Goal: Information Seeking & Learning: Learn about a topic

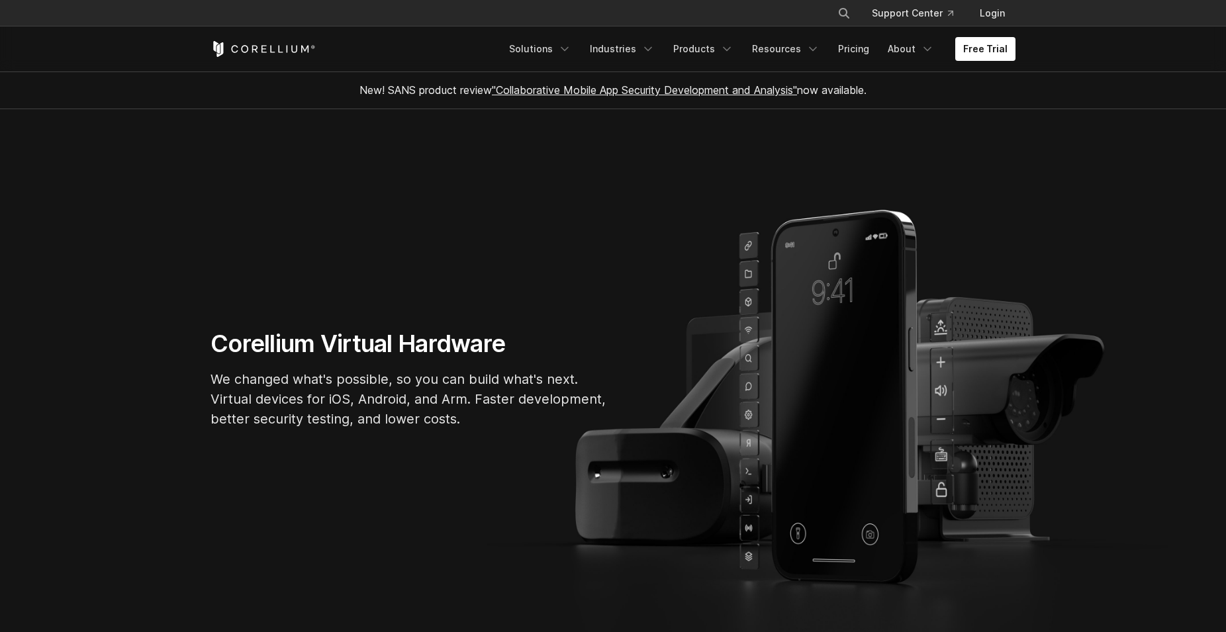
click at [718, 88] on link ""Collaborative Mobile App Security Development and Analysis"" at bounding box center [644, 89] width 305 height 13
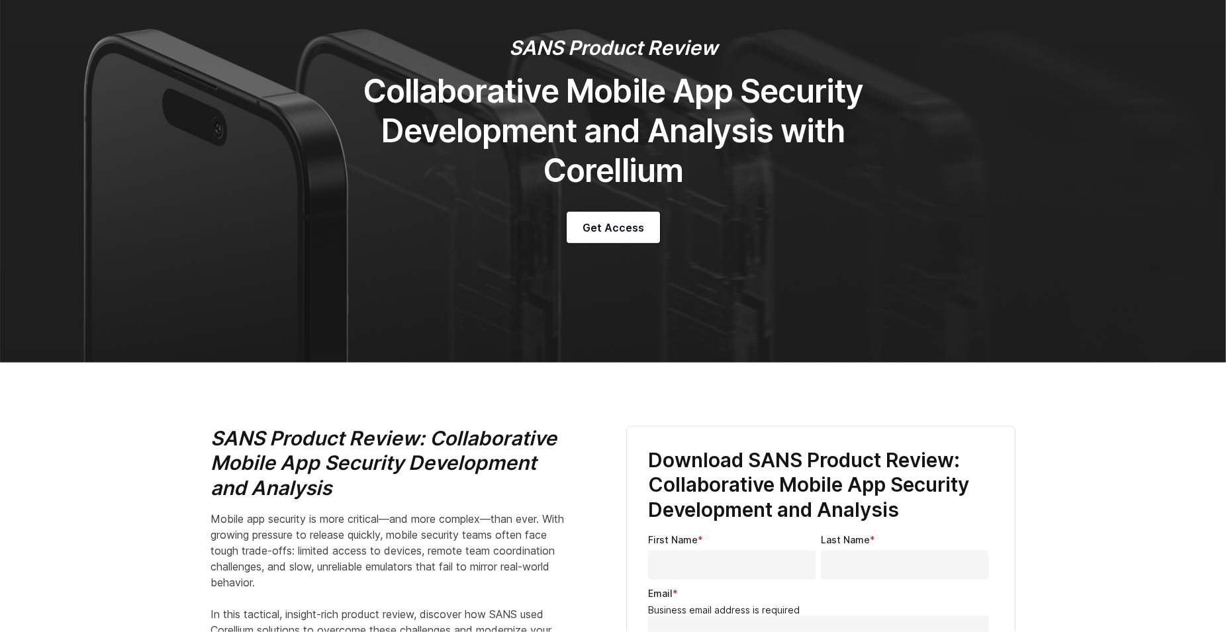
scroll to position [68, 0]
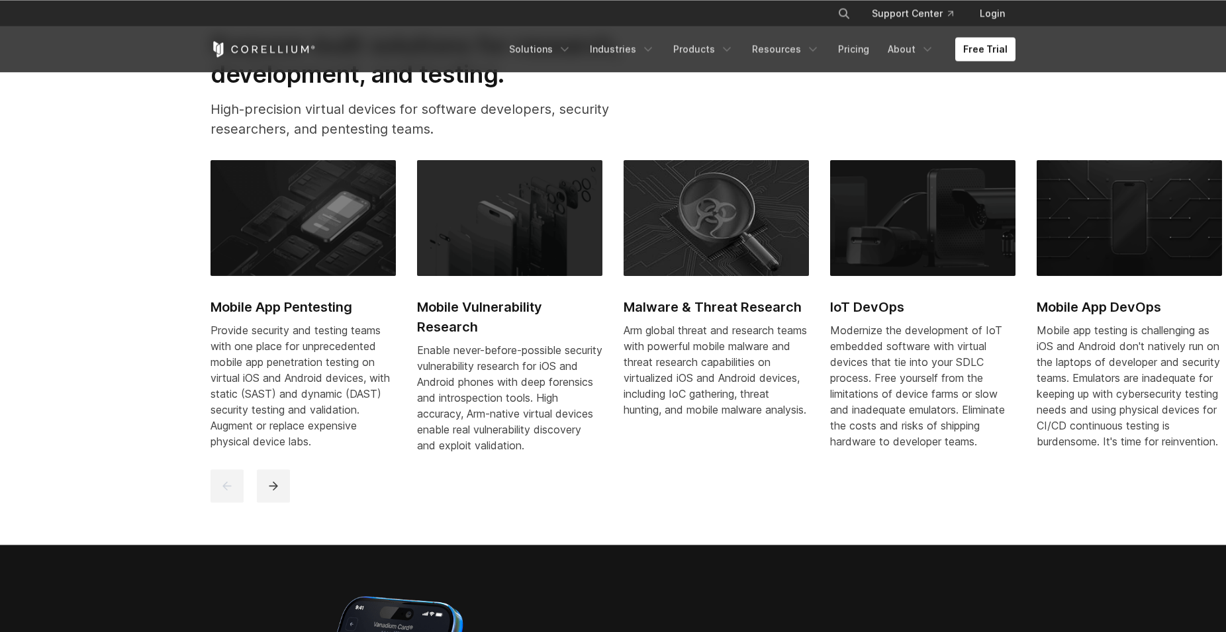
scroll to position [675, 0]
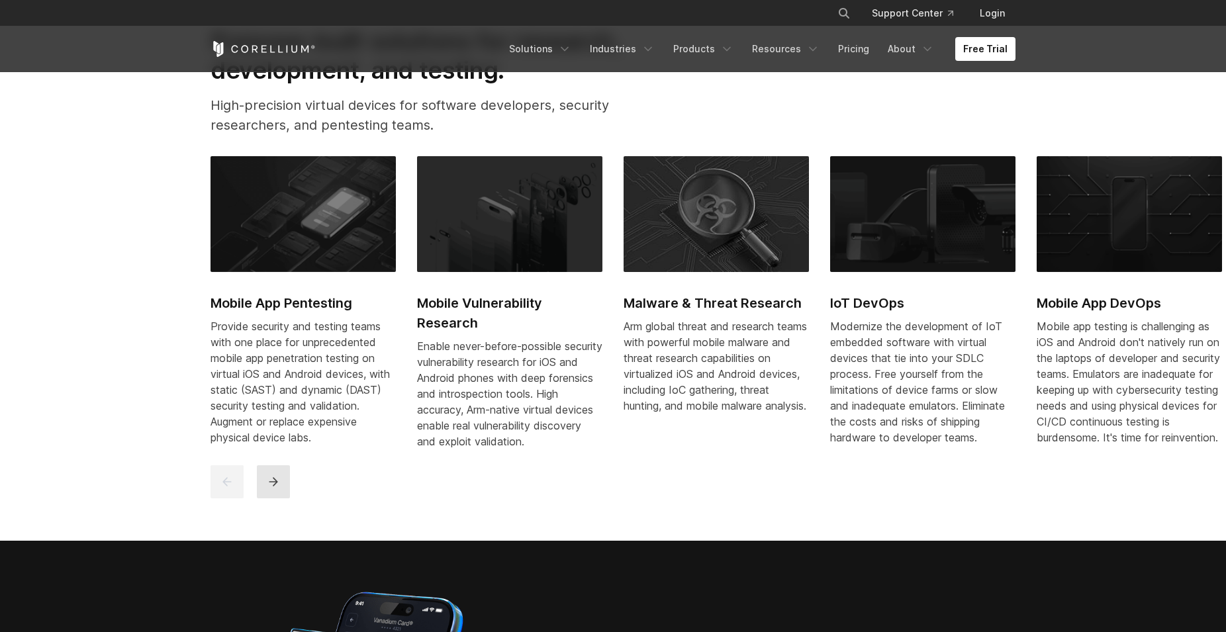
click at [273, 489] on icon "next" at bounding box center [273, 481] width 13 height 13
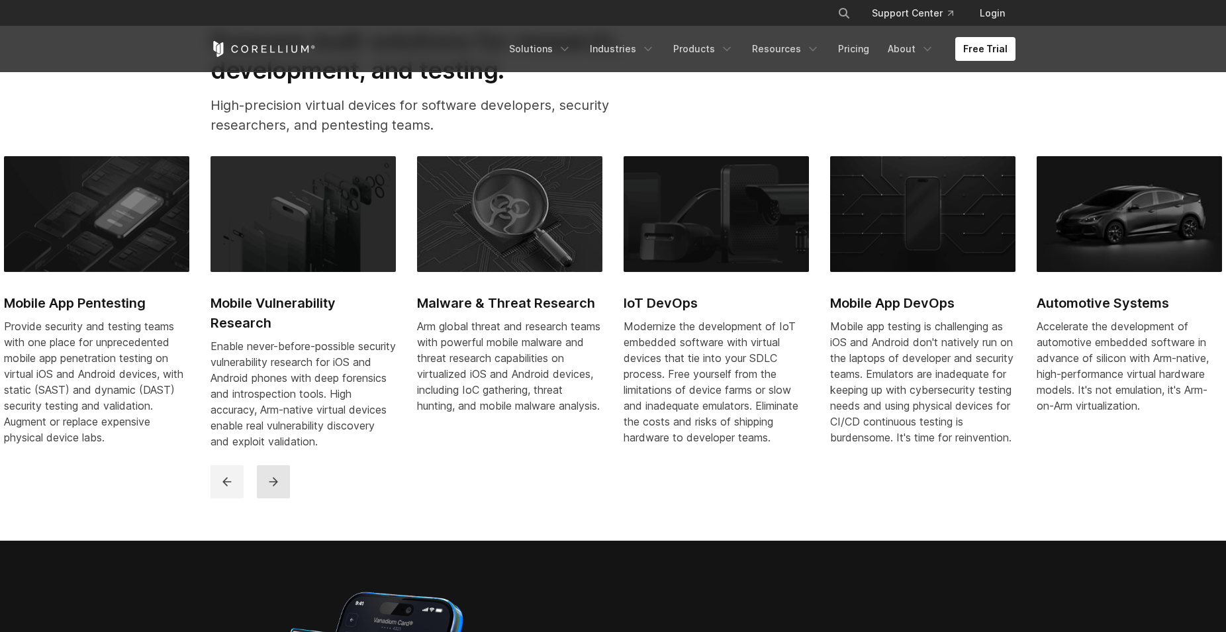
click at [277, 489] on icon "next" at bounding box center [273, 481] width 13 height 13
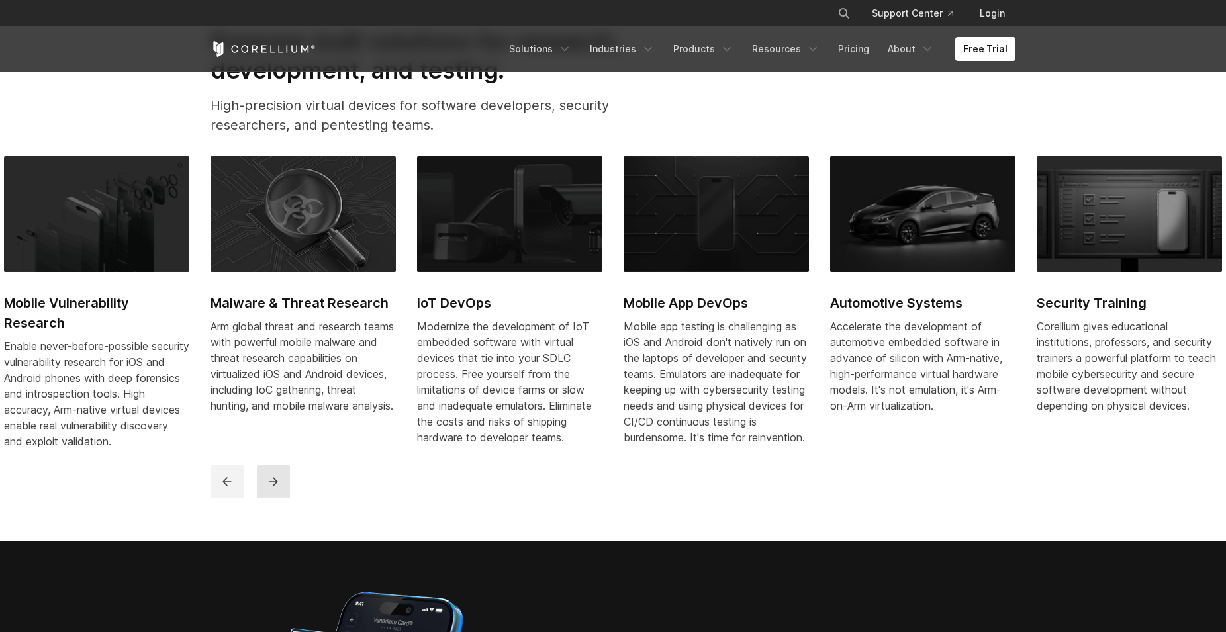
click at [277, 489] on icon "next" at bounding box center [273, 481] width 13 height 13
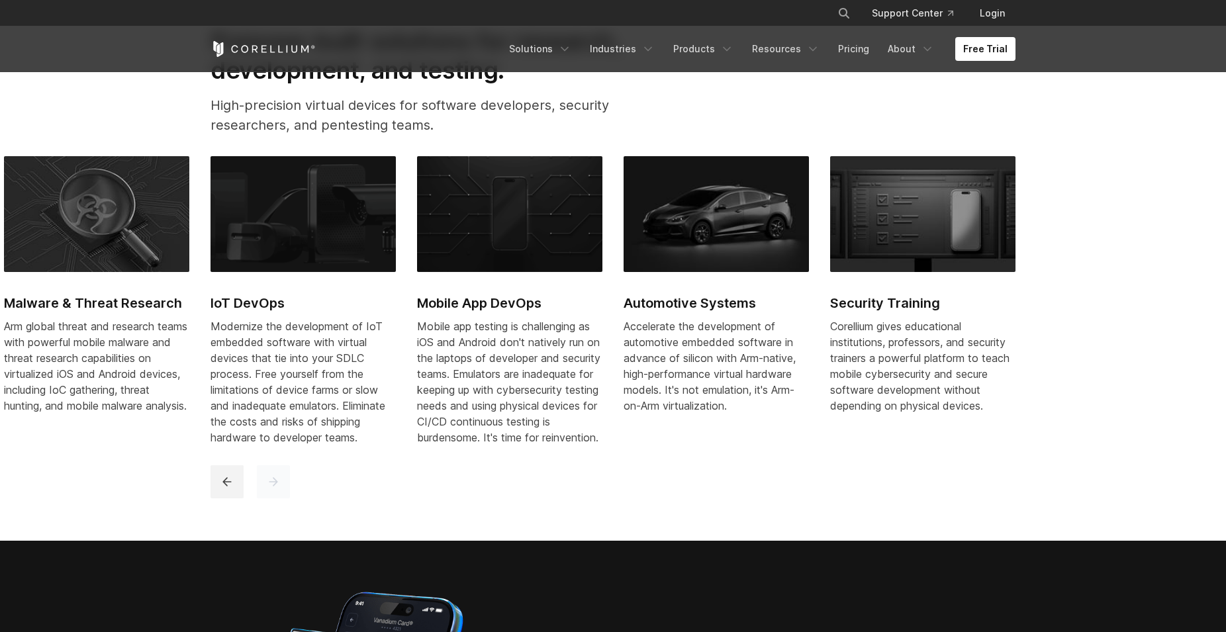
click at [277, 489] on icon "next" at bounding box center [273, 481] width 13 height 13
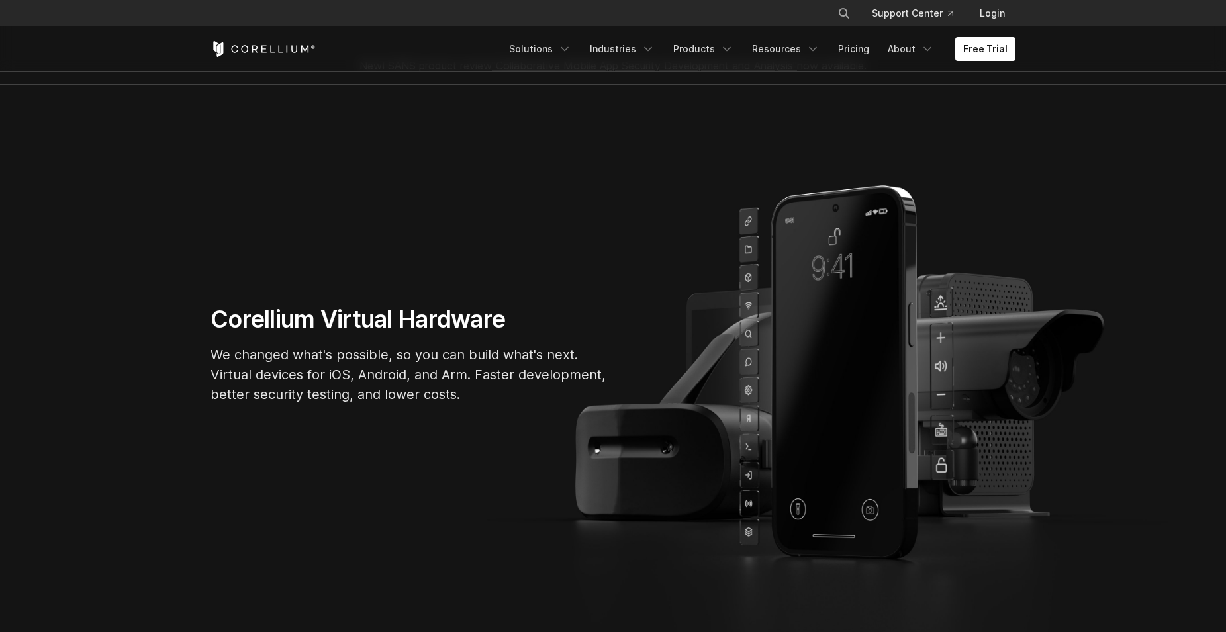
scroll to position [0, 0]
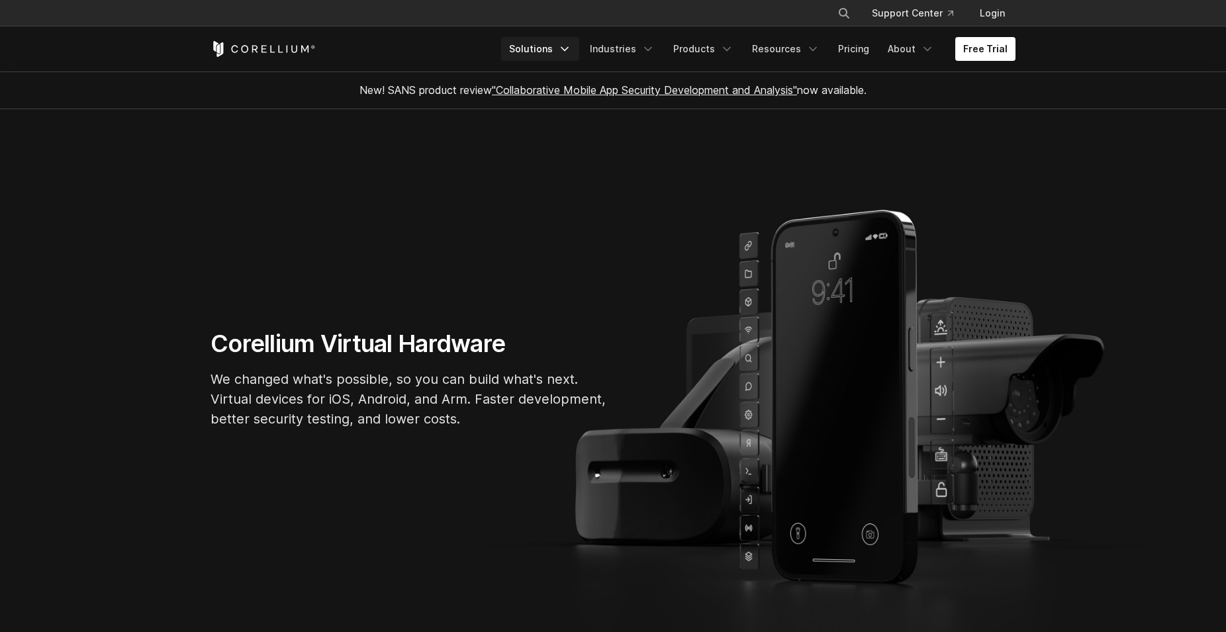
click at [571, 50] on icon "Navigation Menu" at bounding box center [564, 48] width 13 height 13
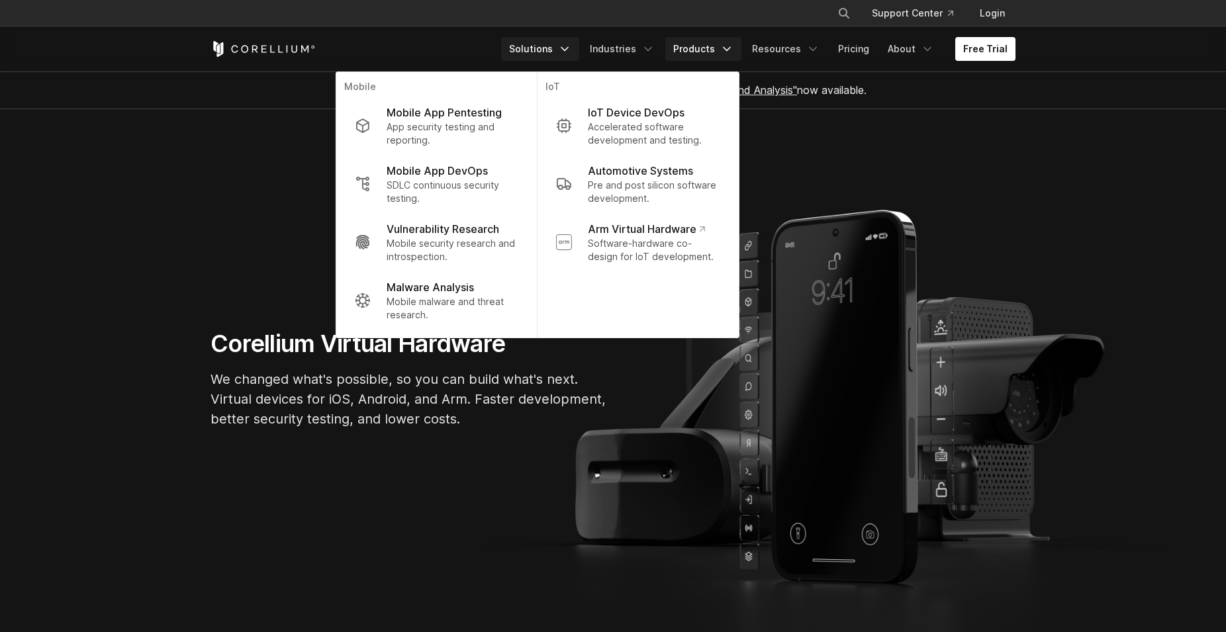
click at [702, 46] on link "Products" at bounding box center [703, 49] width 76 height 24
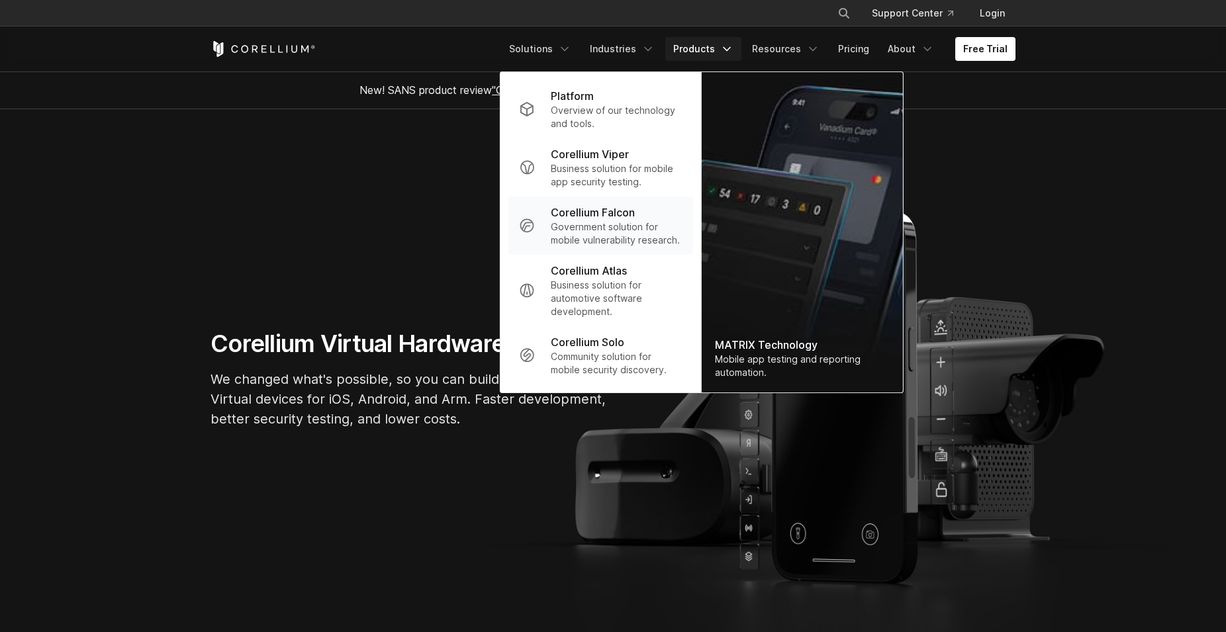
click at [610, 232] on p "Government solution for mobile vulnerability research." at bounding box center [617, 233] width 132 height 26
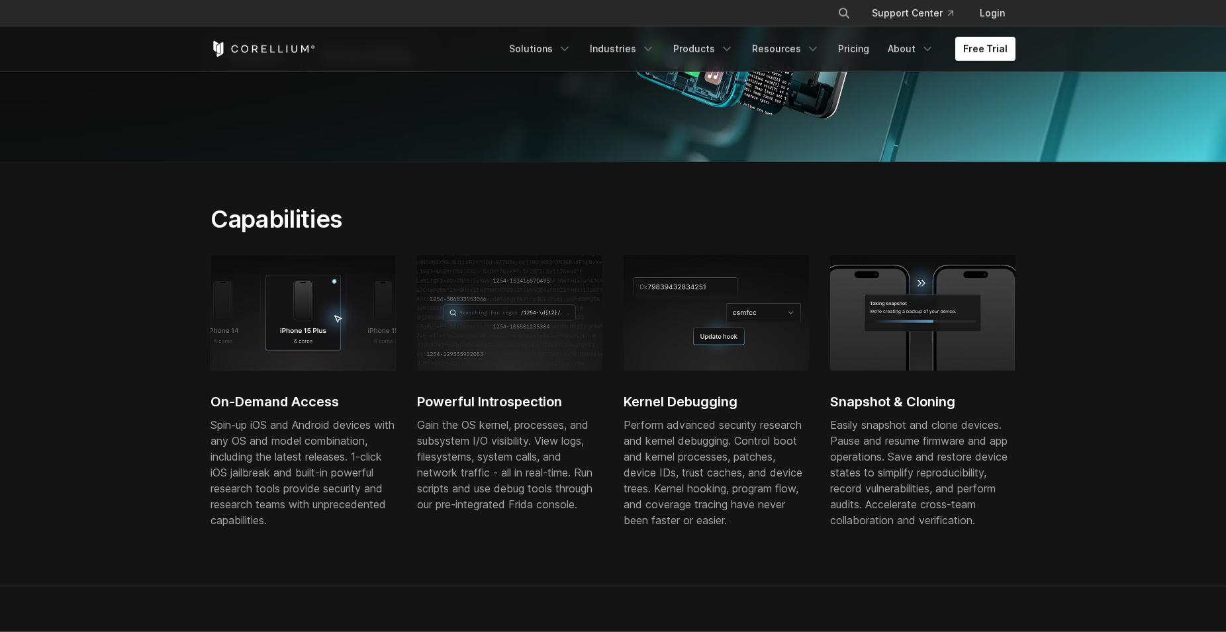
scroll to position [203, 0]
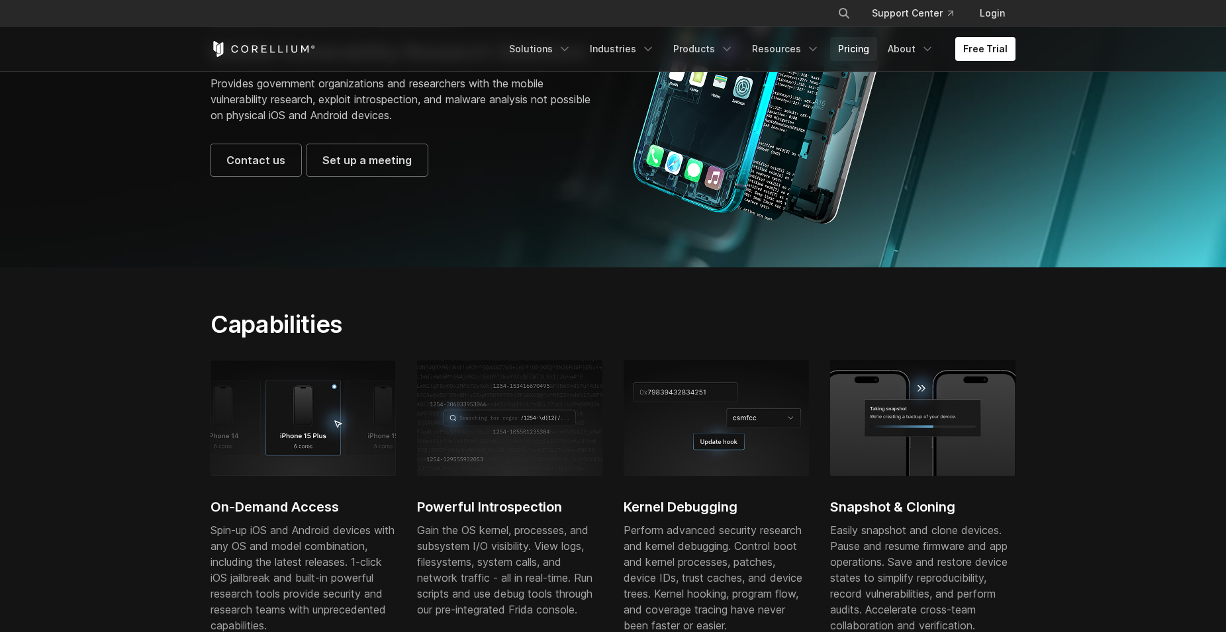
click at [855, 55] on link "Pricing" at bounding box center [853, 49] width 47 height 24
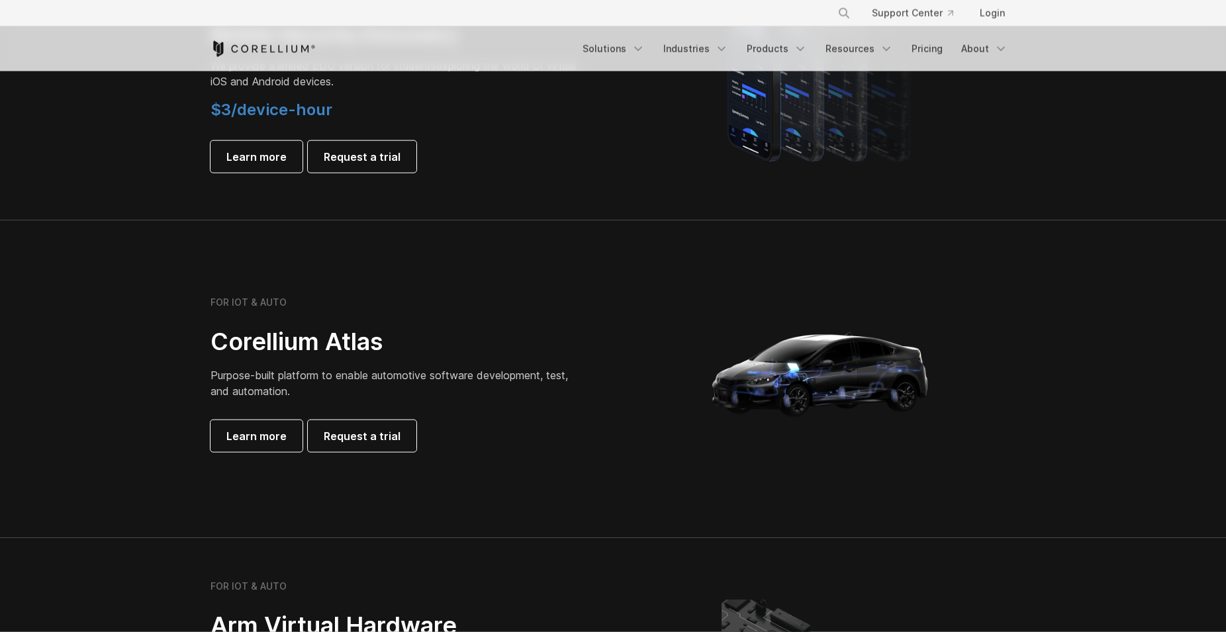
scroll to position [1080, 0]
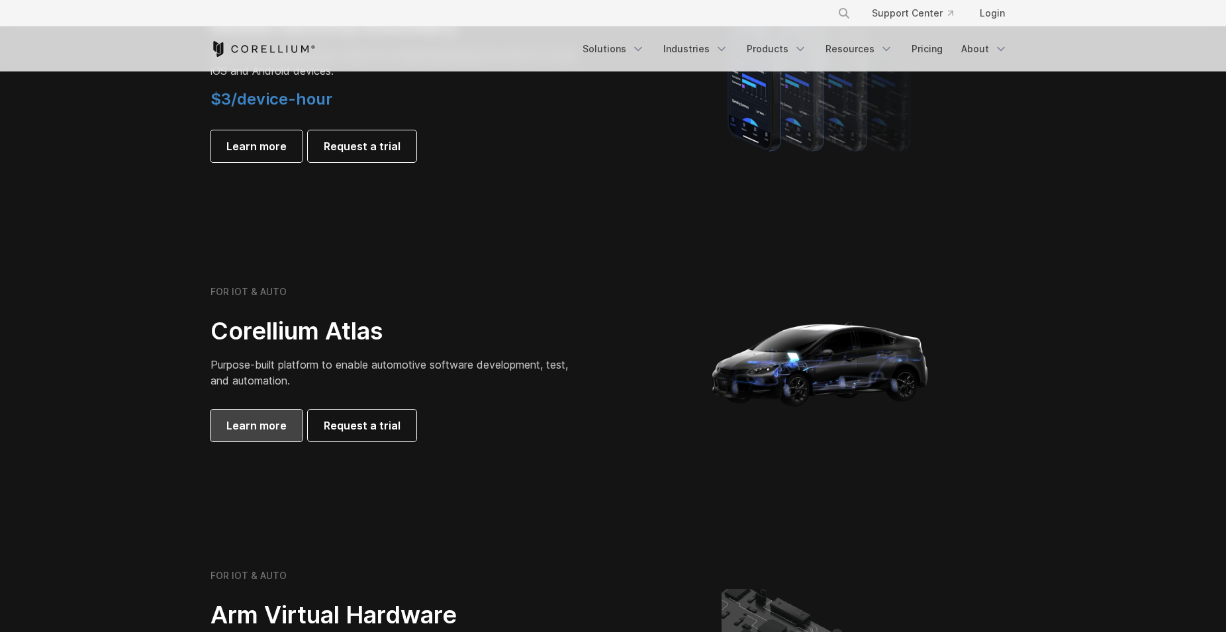
click at [260, 425] on span "Learn more" at bounding box center [256, 426] width 60 height 16
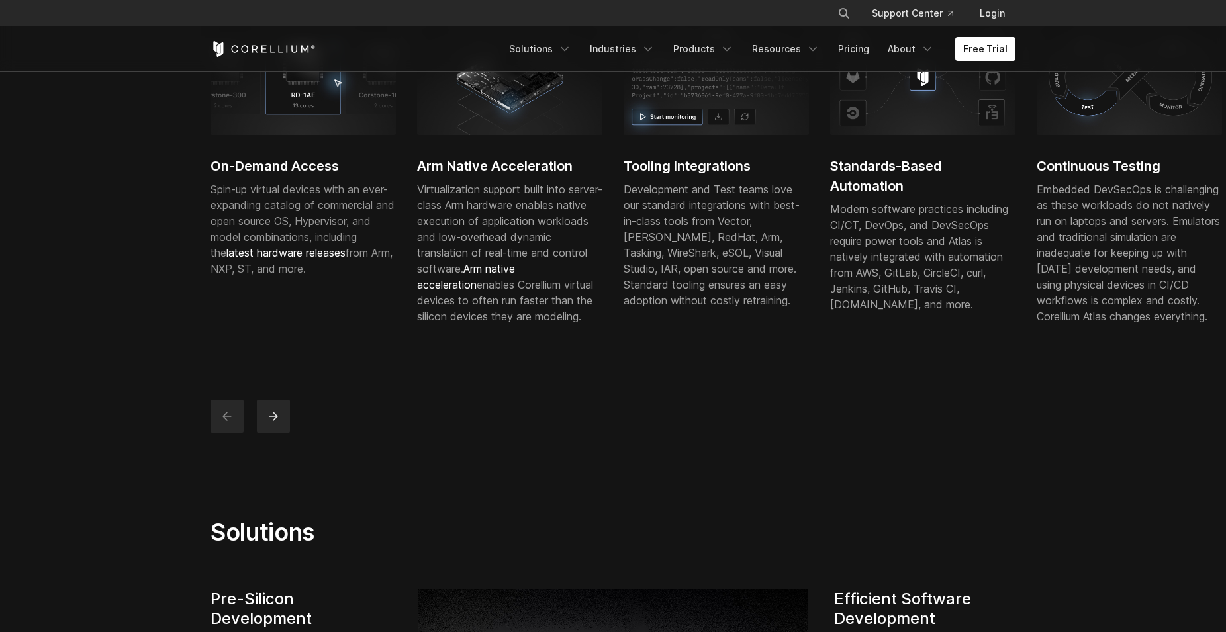
scroll to position [473, 0]
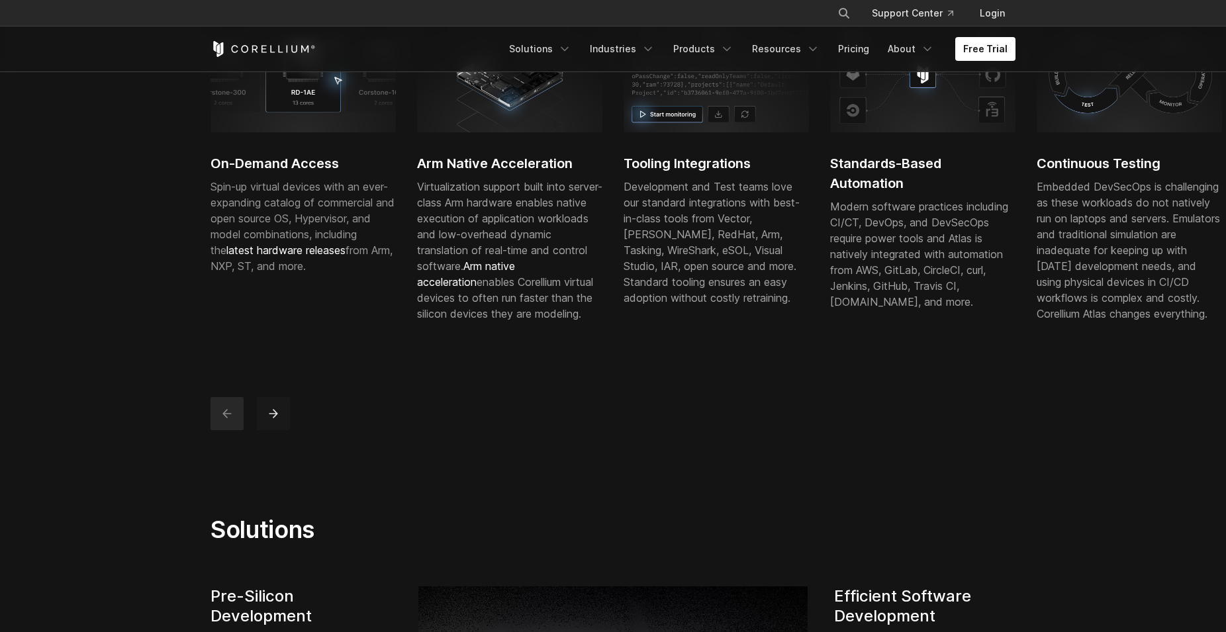
click at [273, 420] on icon "next" at bounding box center [273, 413] width 13 height 13
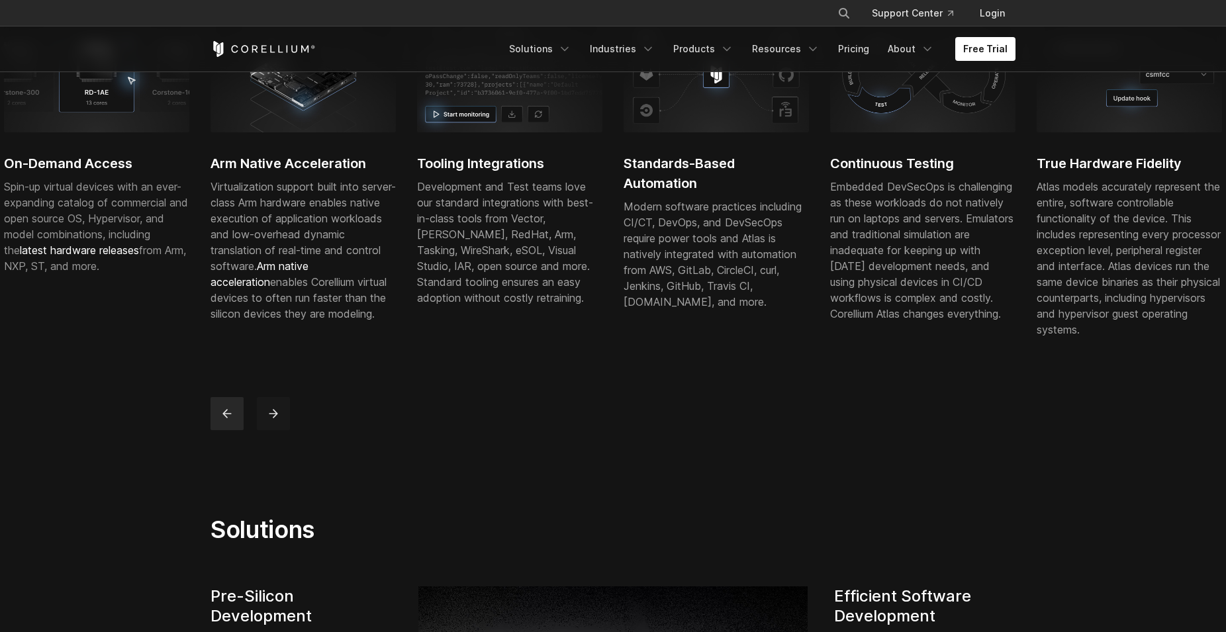
click at [273, 420] on icon "next" at bounding box center [273, 413] width 13 height 13
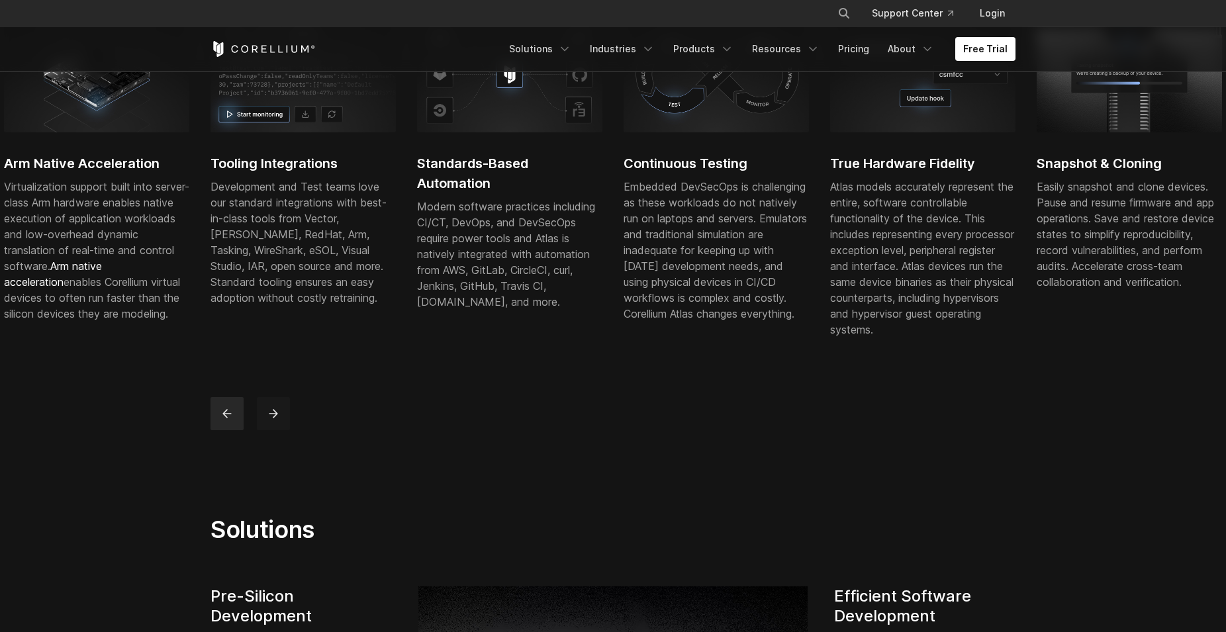
click at [273, 420] on icon "next" at bounding box center [273, 413] width 13 height 13
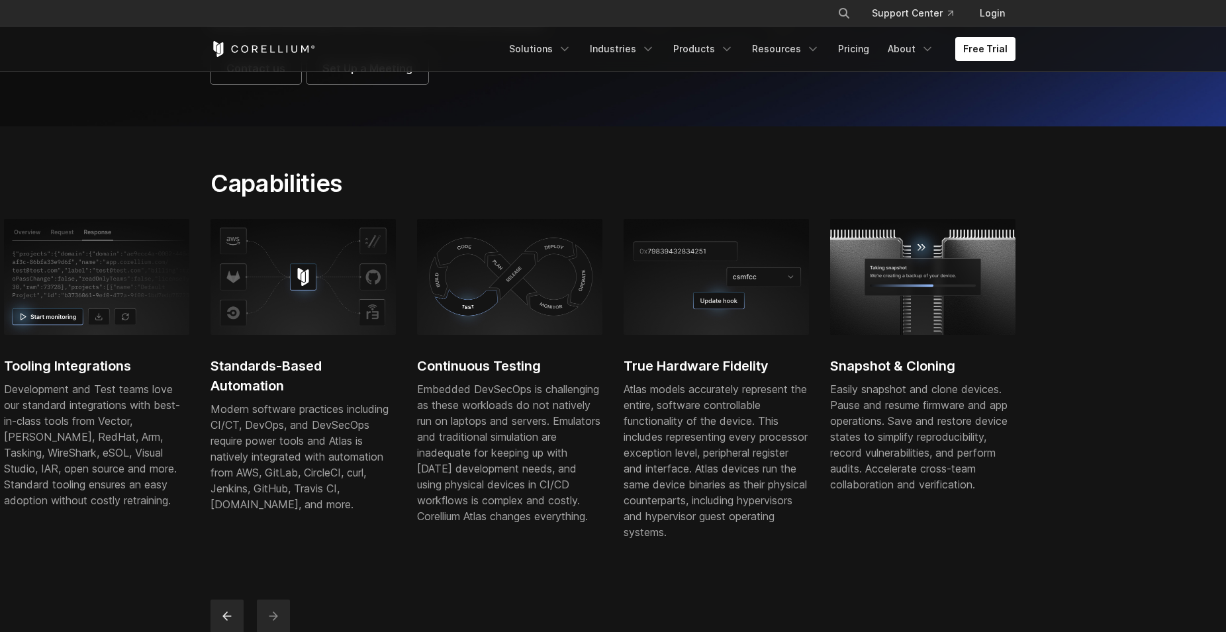
scroll to position [0, 0]
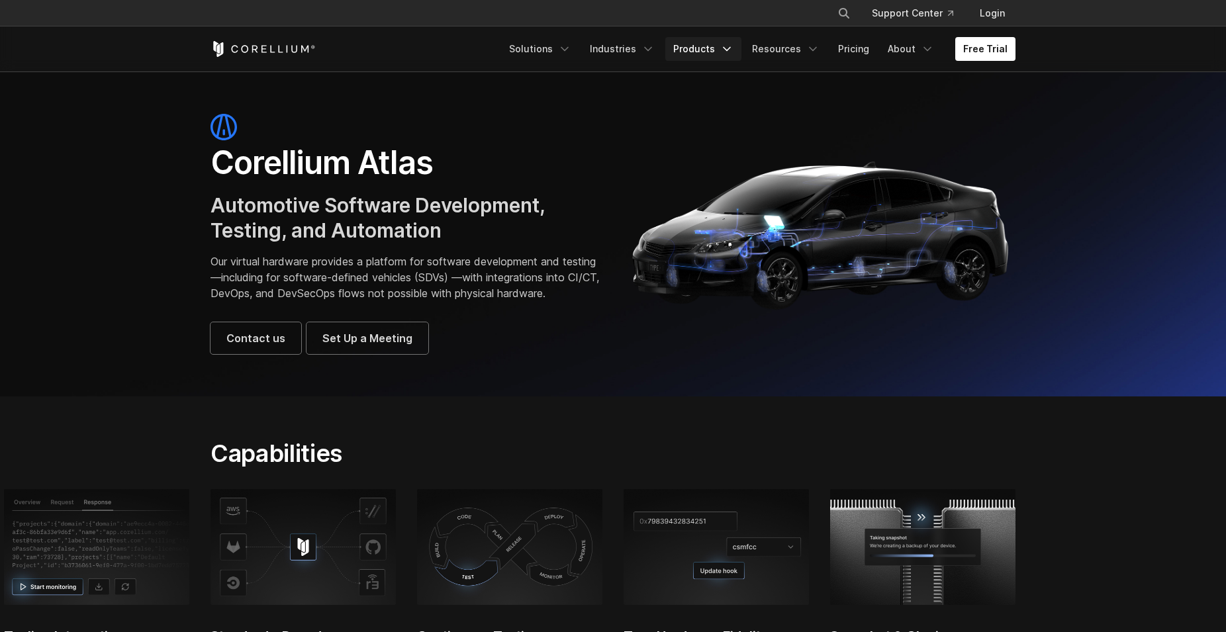
click at [702, 48] on link "Products" at bounding box center [703, 49] width 76 height 24
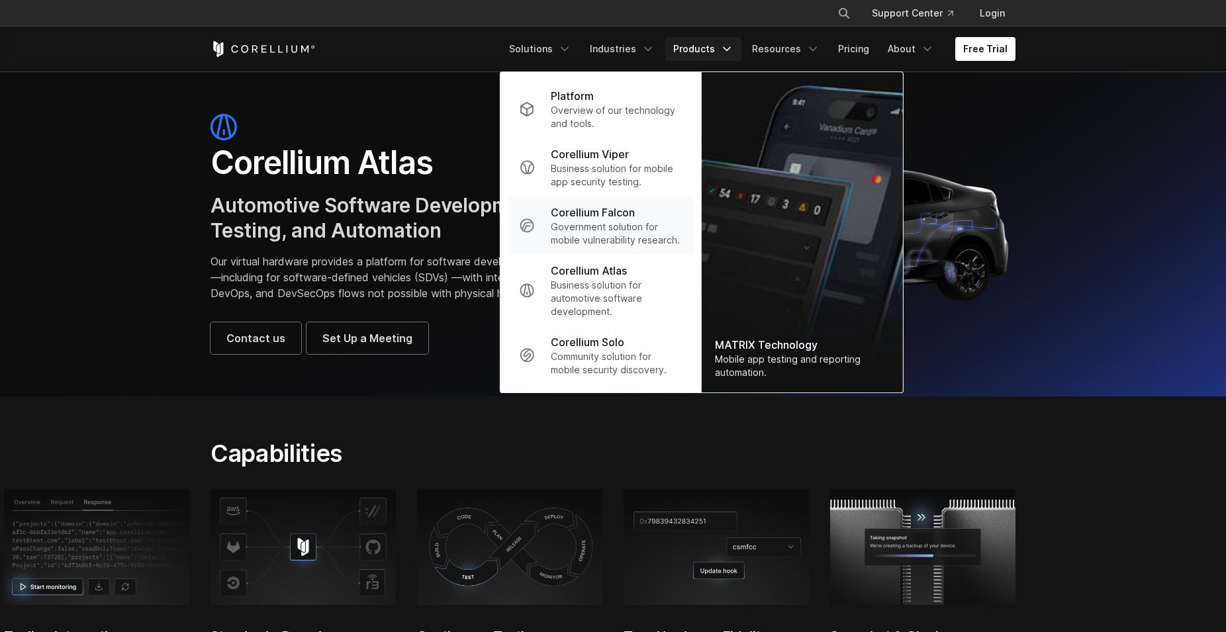
click at [584, 231] on p "Government solution for mobile vulnerability research." at bounding box center [617, 233] width 132 height 26
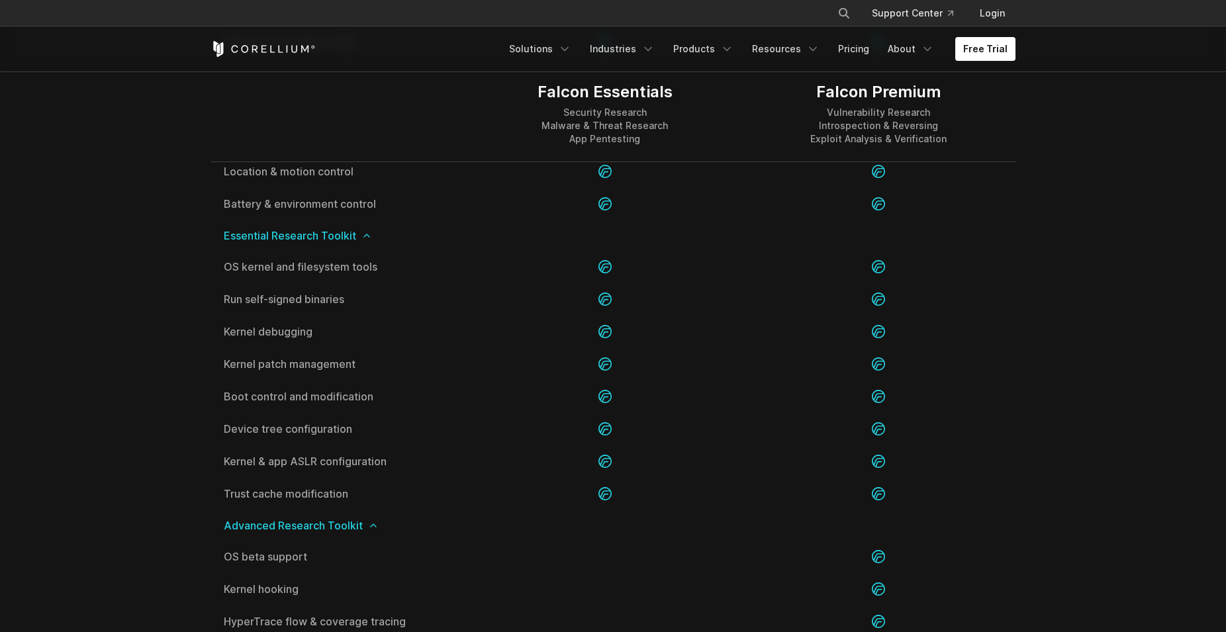
scroll to position [1958, 0]
